Goal: Ask a question

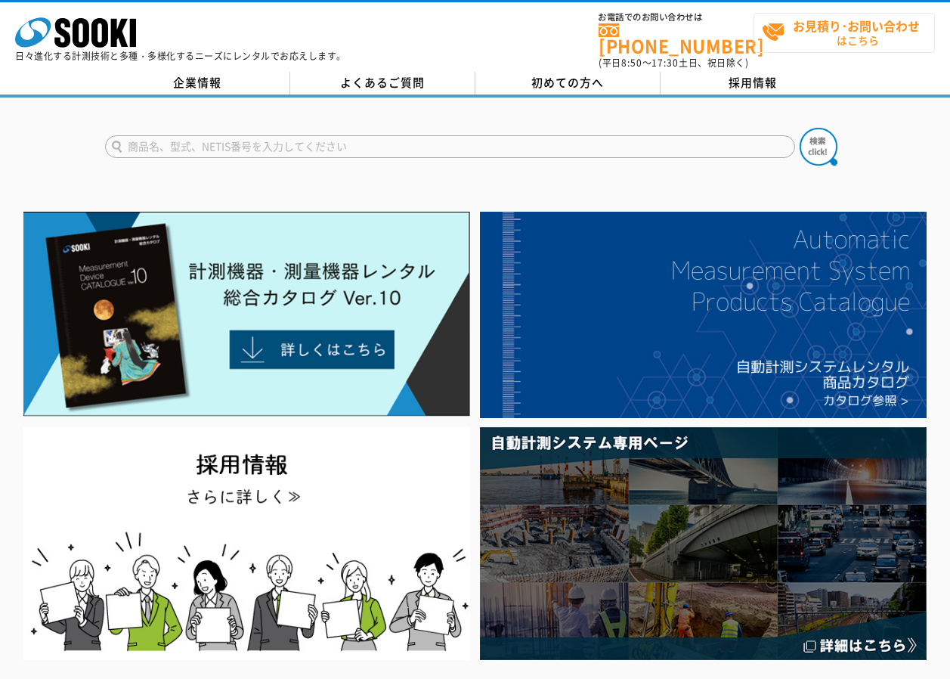
click at [802, 19] on strong "お見積り･お問い合わせ" at bounding box center [856, 26] width 127 height 18
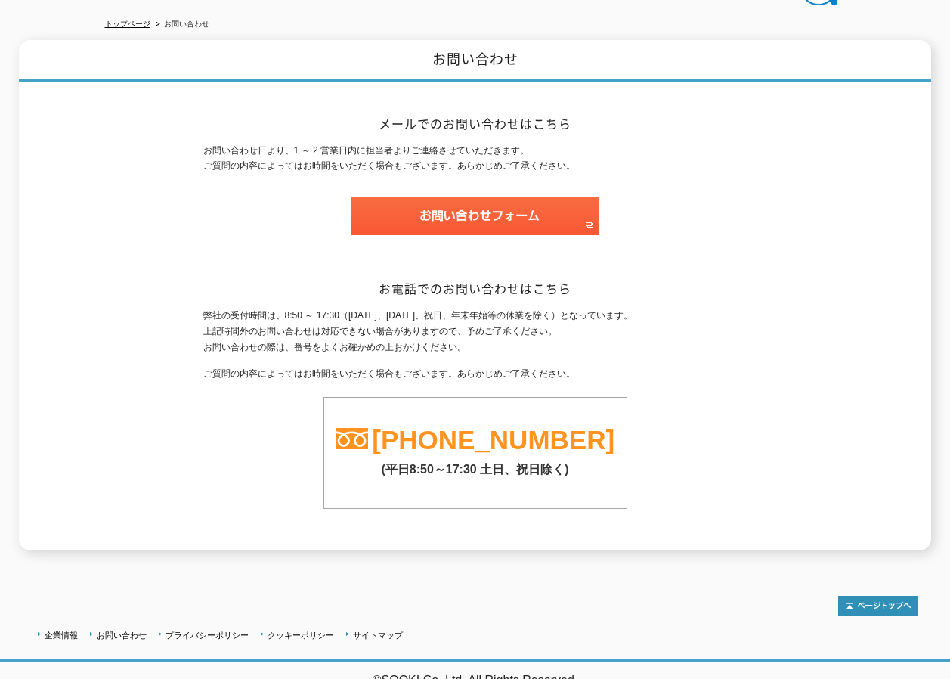
scroll to position [161, 0]
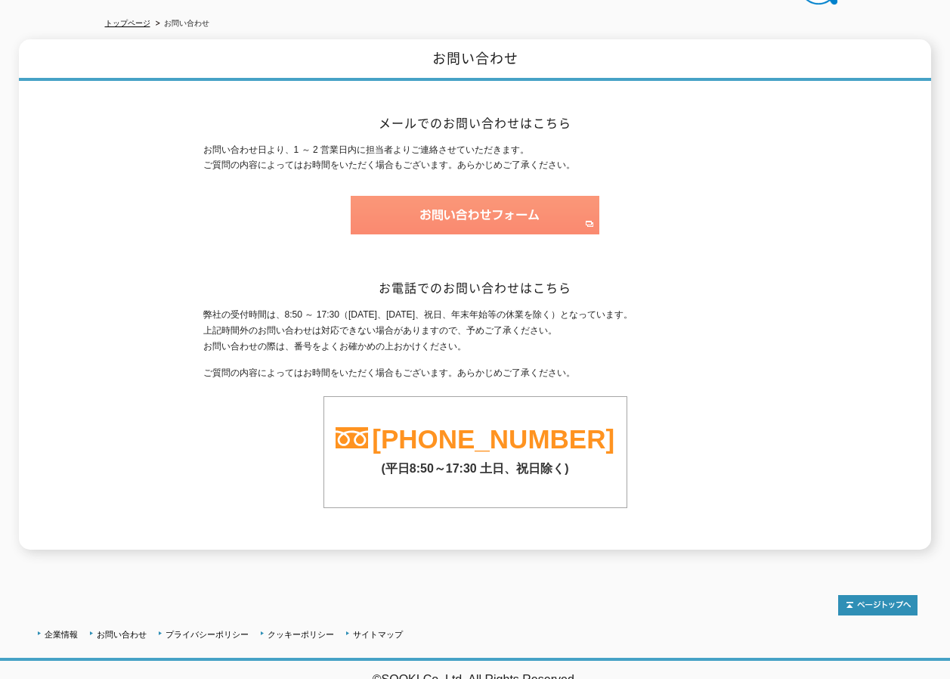
click at [518, 209] on img at bounding box center [475, 215] width 249 height 39
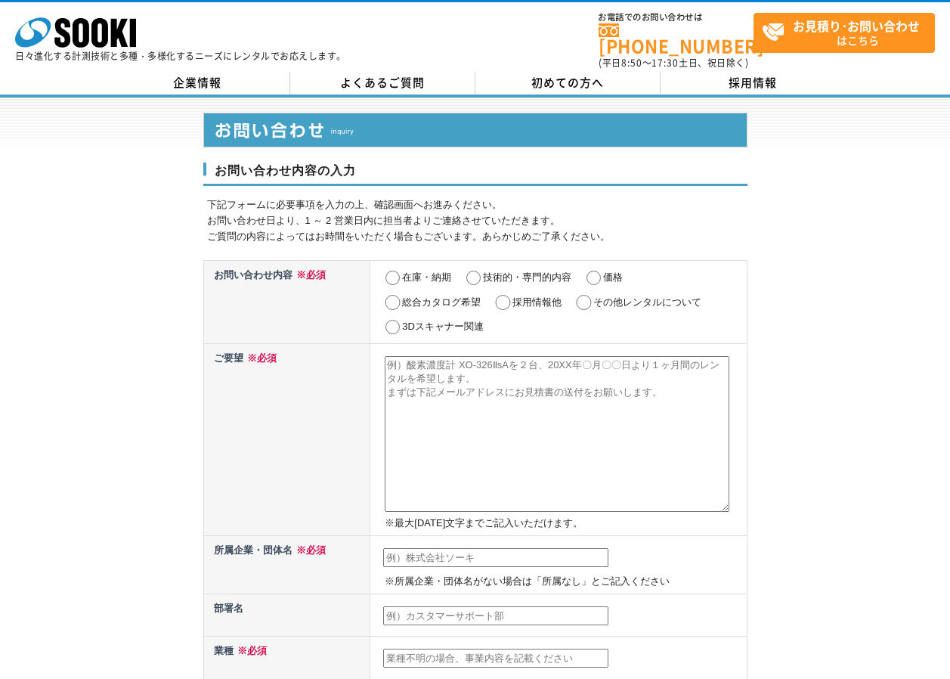
click at [421, 271] on label "在庫・納期" at bounding box center [426, 276] width 49 height 11
click at [402, 271] on input "在庫・納期" at bounding box center [392, 278] width 19 height 15
radio input "true"
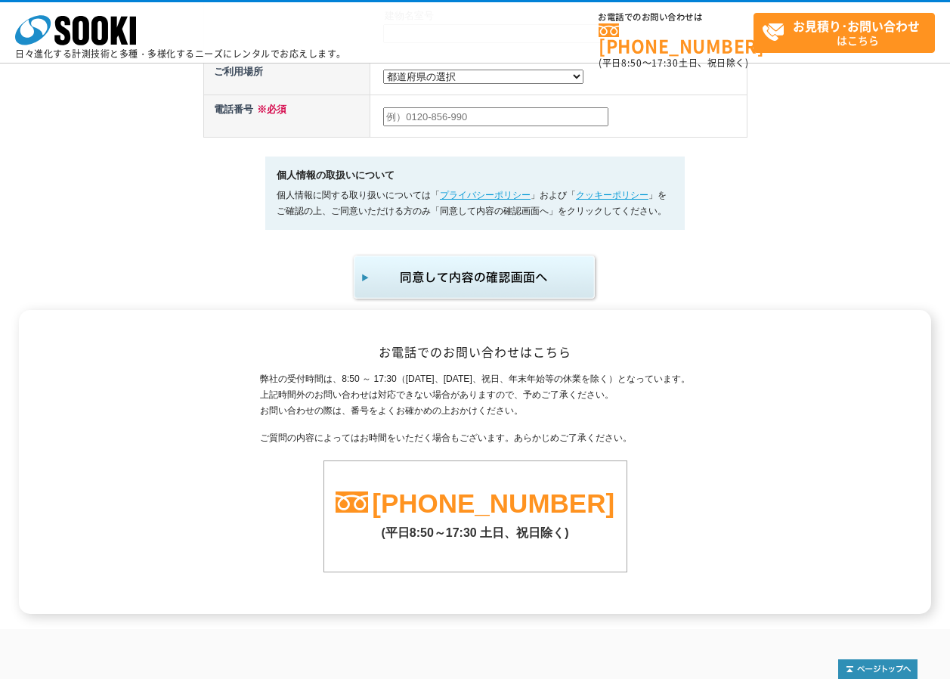
scroll to position [907, 0]
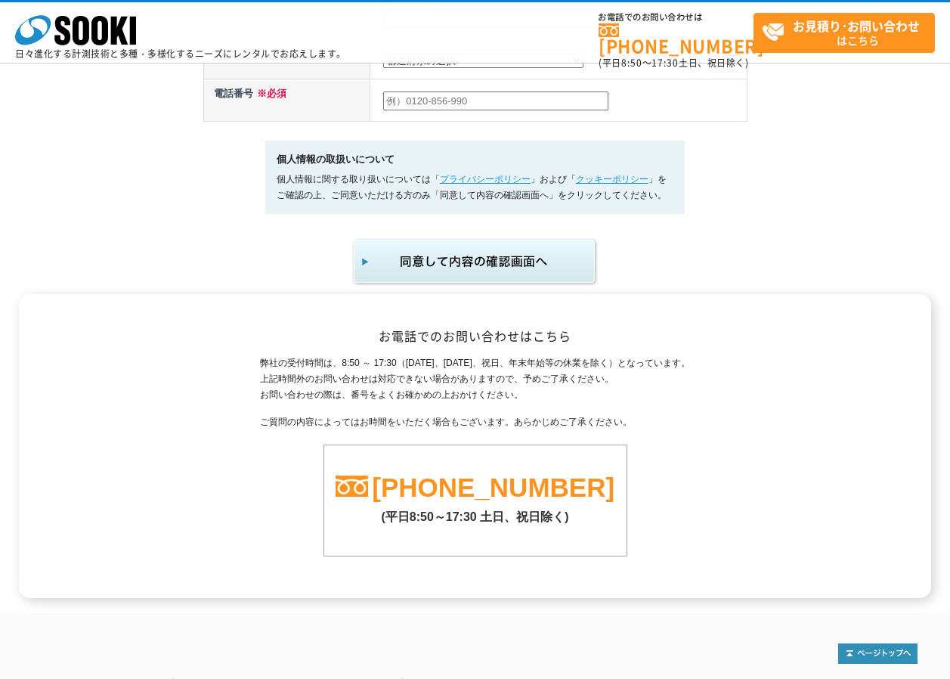
click at [222, 524] on div "弊社の受付時間は、8:50 ～ 17:30（土曜日、日曜日、祝日、年末年始等の休業を除く）となっています。 上記時間外のお問い合わせは対応できない場合がありま…" at bounding box center [475, 455] width 884 height 201
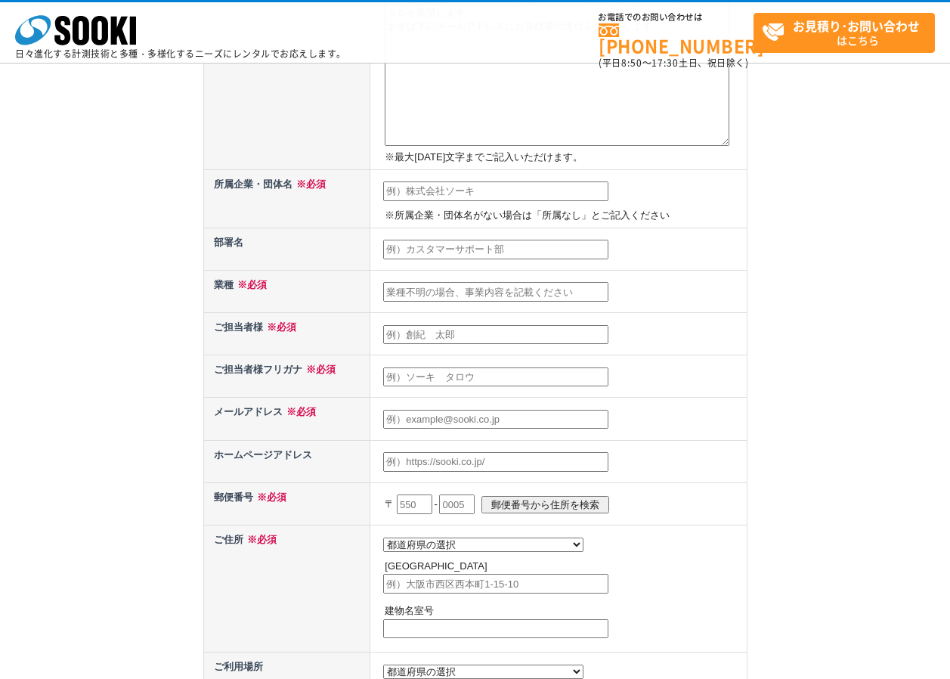
scroll to position [76, 0]
